Goal: Navigation & Orientation: Find specific page/section

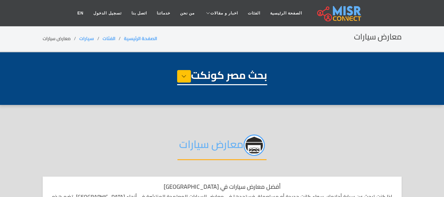
select select "****"
select select "**********"
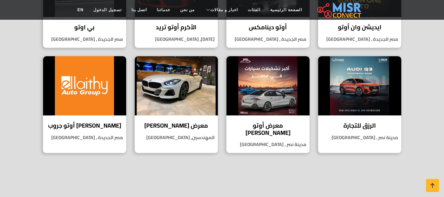
scroll to position [630, 0]
